Goal: Task Accomplishment & Management: Manage account settings

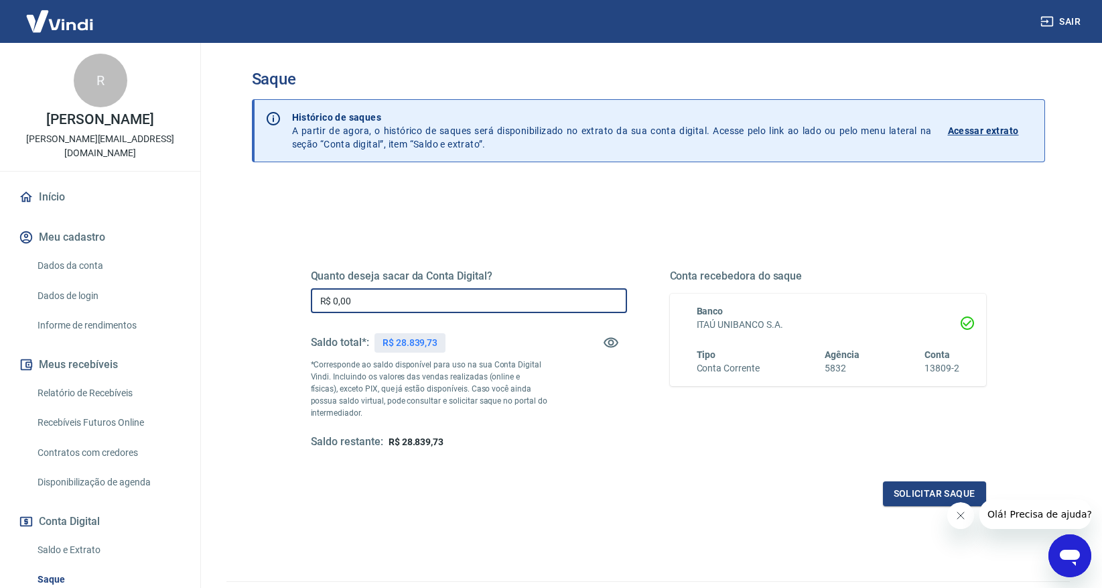
click at [377, 296] on input "R$ 0,00" at bounding box center [469, 300] width 316 height 25
type input "R$ 28.839,73"
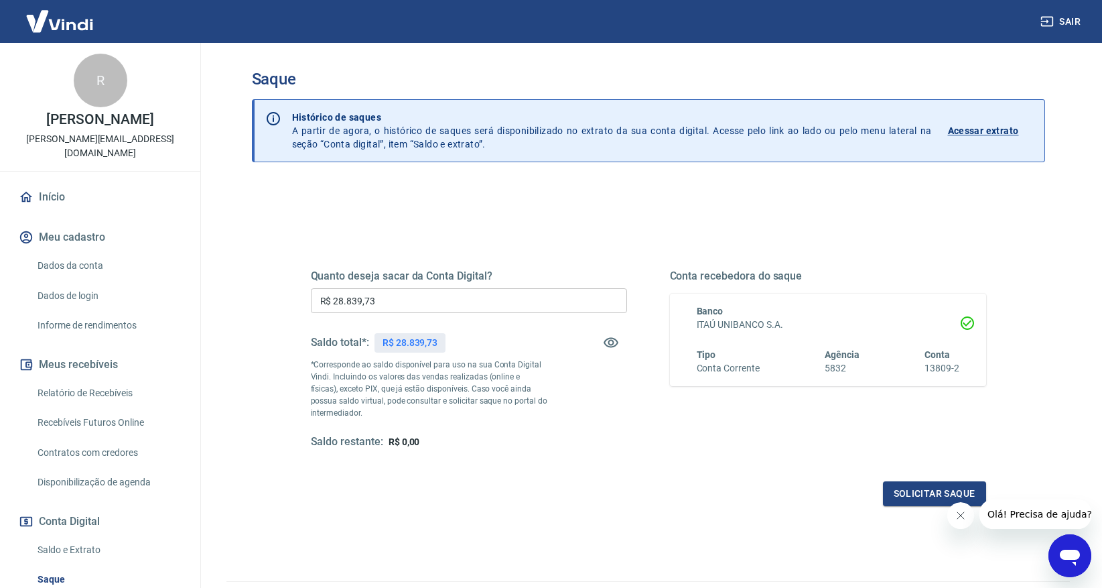
click at [512, 437] on div "Saldo restante: R$ 0,00" at bounding box center [469, 442] width 316 height 14
click at [944, 494] on button "Solicitar saque" at bounding box center [934, 493] width 103 height 25
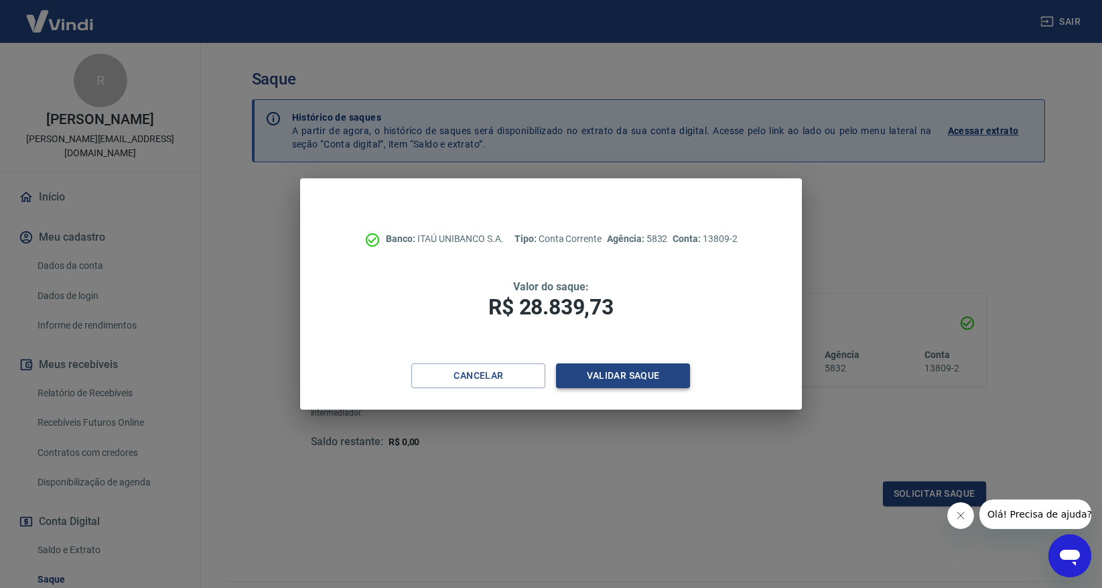
click at [628, 379] on button "Validar saque" at bounding box center [623, 375] width 134 height 25
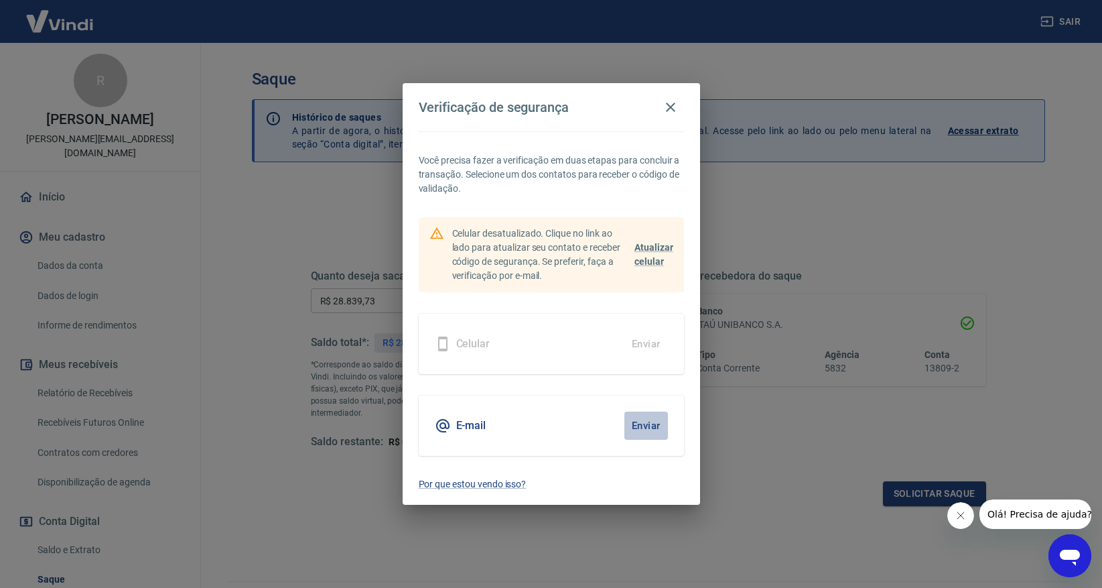
click at [649, 425] on button "Enviar" at bounding box center [646, 425] width 44 height 28
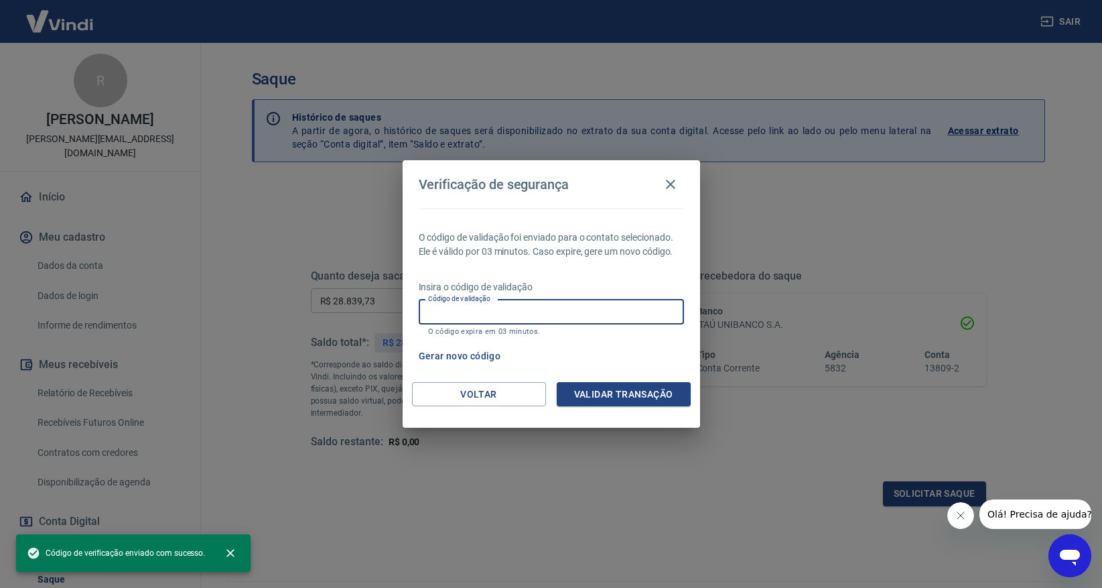
click at [560, 310] on input "Código de validação" at bounding box center [551, 311] width 265 height 25
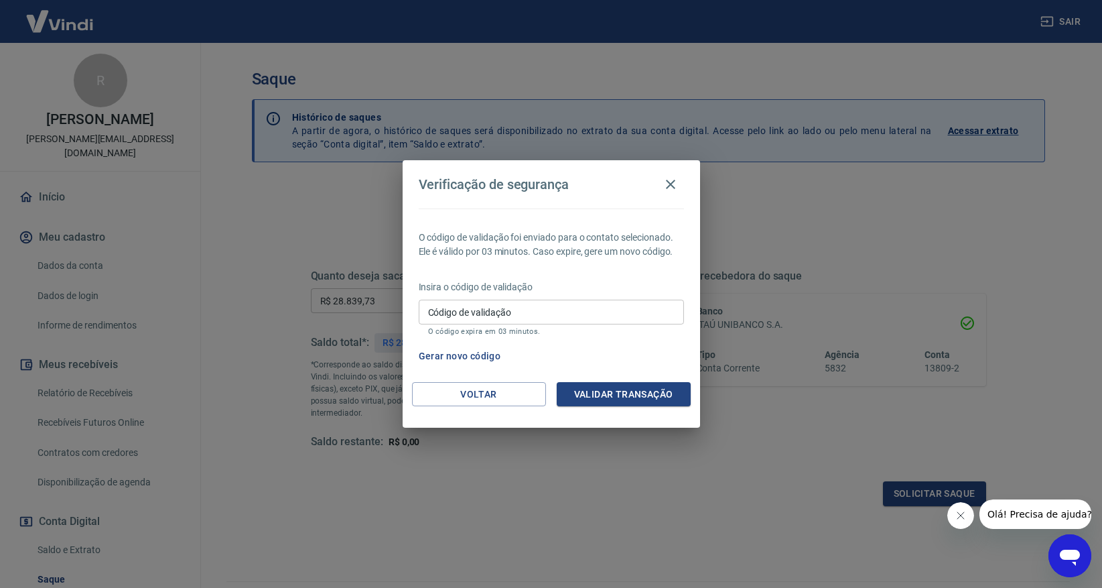
click at [605, 346] on div "Gerar novo código" at bounding box center [548, 356] width 271 height 25
click at [482, 357] on button "Gerar novo código" at bounding box center [459, 356] width 93 height 25
click at [468, 316] on input "Código de validação" at bounding box center [551, 311] width 265 height 25
type input "904549"
click at [606, 385] on button "Validar transação" at bounding box center [624, 394] width 134 height 25
